Goal: Task Accomplishment & Management: Manage account settings

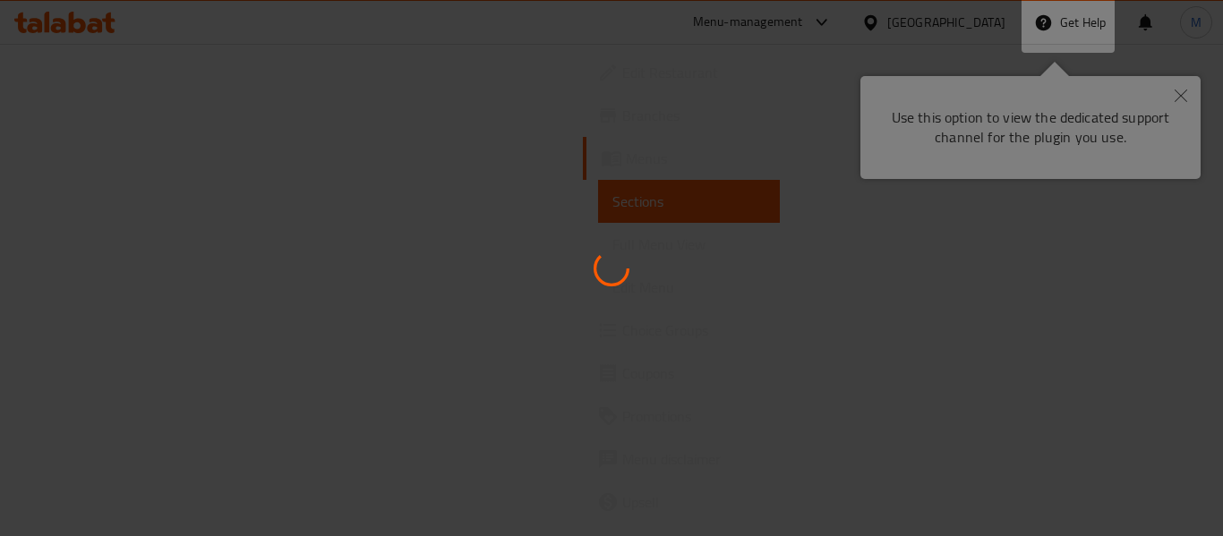
click at [1183, 92] on div at bounding box center [611, 268] width 1223 height 536
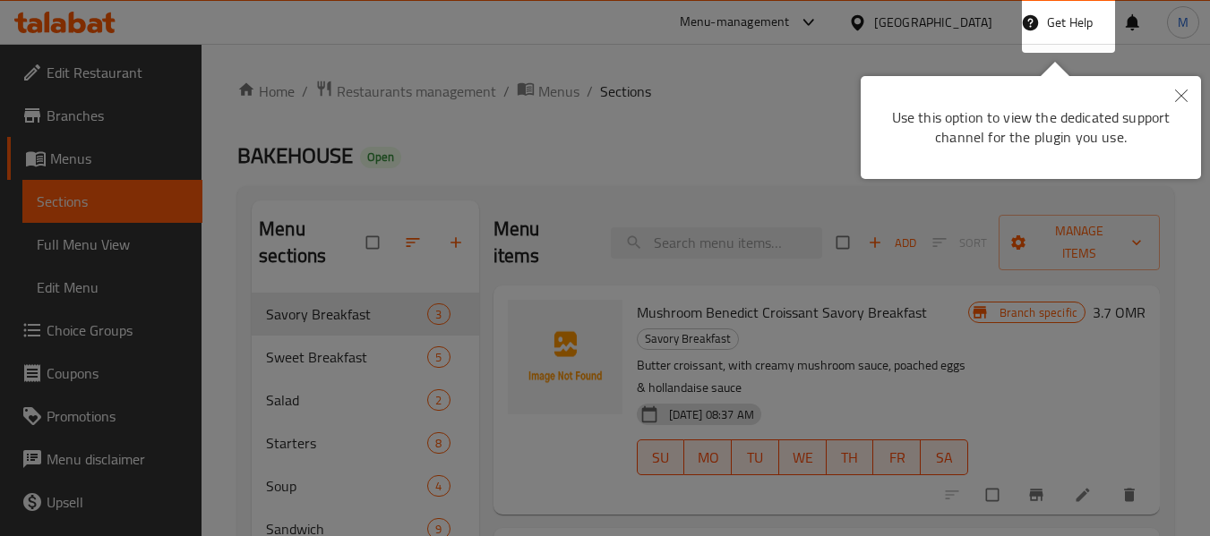
click at [1183, 92] on icon "Close" at bounding box center [1181, 96] width 13 height 13
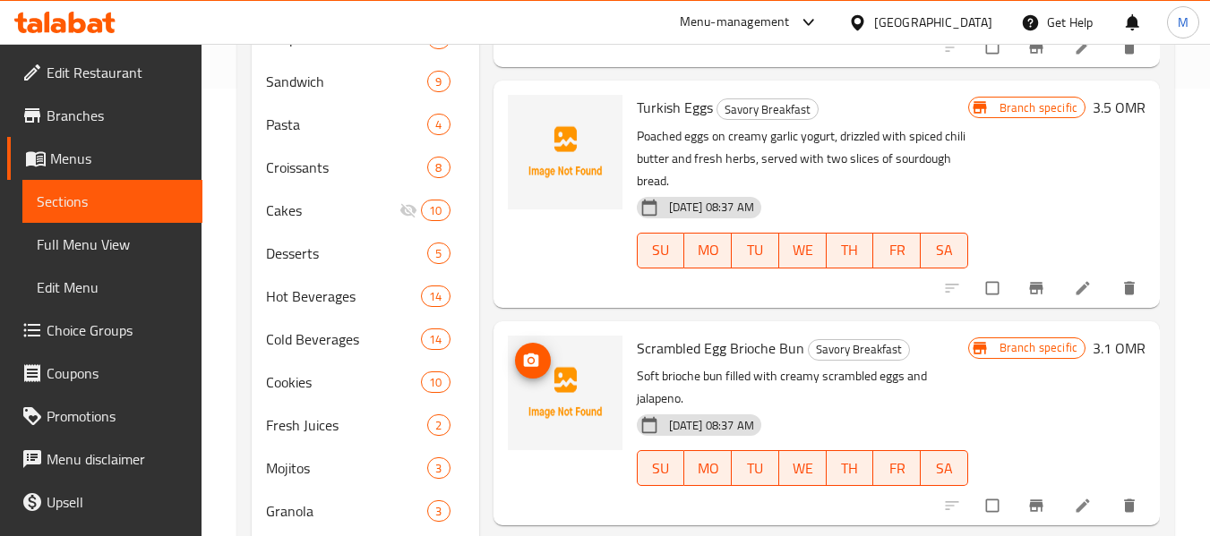
scroll to position [537, 0]
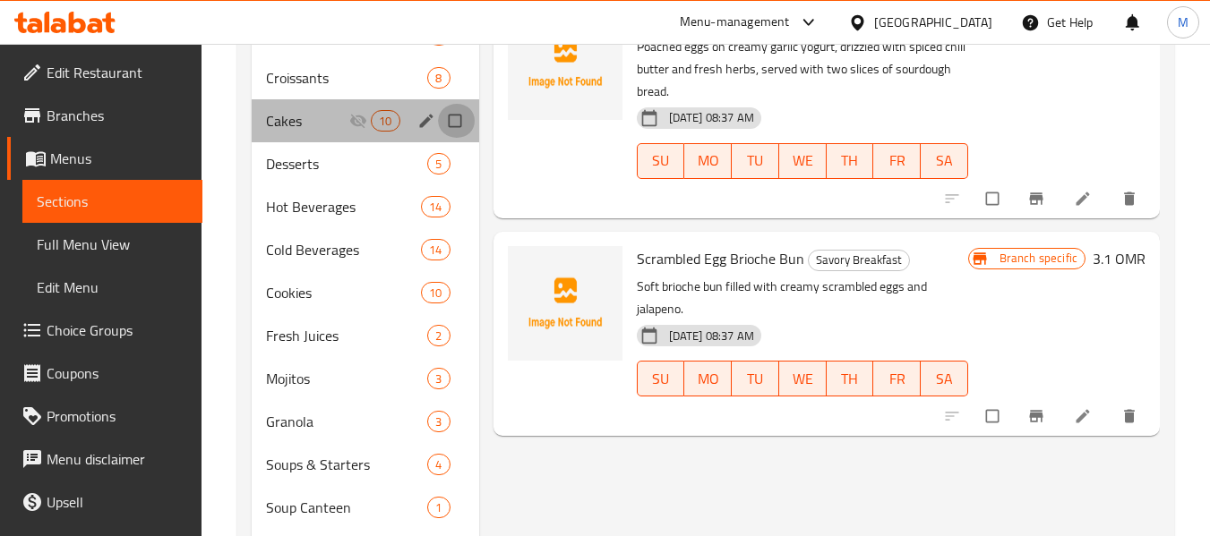
click at [449, 119] on input "Menu sections" at bounding box center [457, 121] width 38 height 34
checkbox input "true"
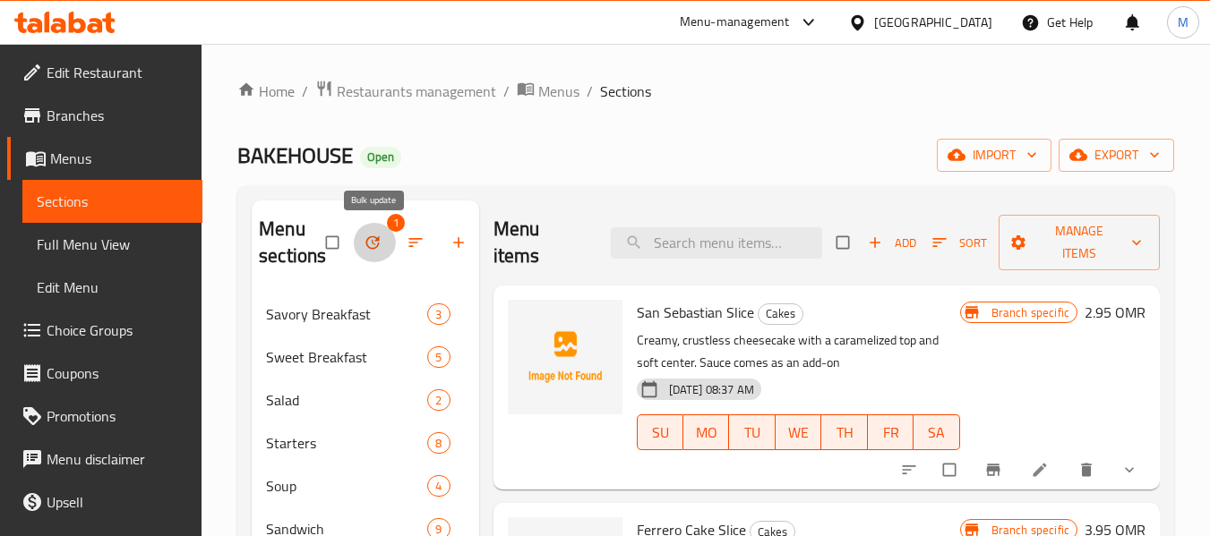
click at [378, 234] on button "button" at bounding box center [374, 242] width 43 height 39
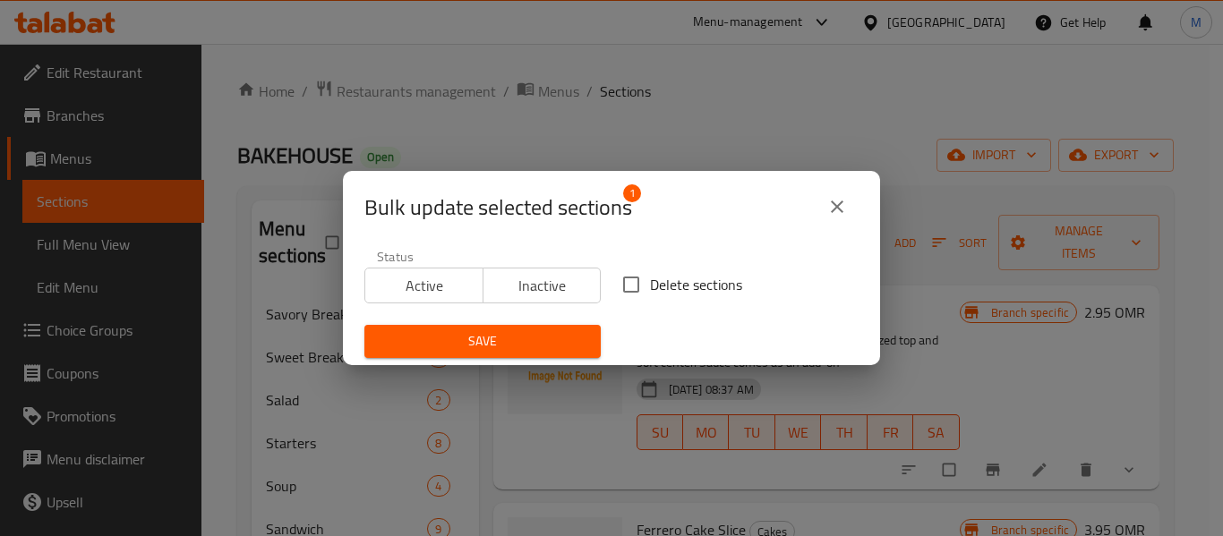
click at [654, 284] on span "Delete sections" at bounding box center [696, 284] width 92 height 21
click at [650, 284] on input "Delete sections" at bounding box center [631, 285] width 38 height 38
checkbox input "true"
click at [531, 338] on span "Save" at bounding box center [483, 341] width 208 height 22
